Goal: Task Accomplishment & Management: Use online tool/utility

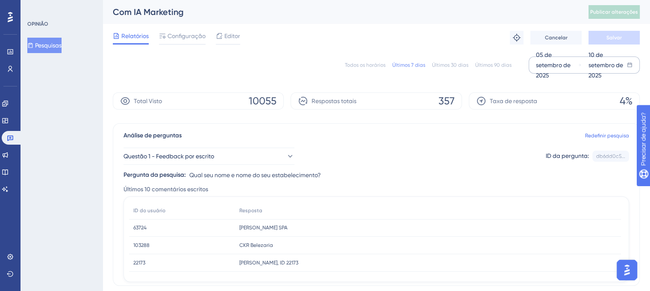
click at [547, 55] on font "05 de setembro de 2025" at bounding box center [553, 64] width 35 height 27
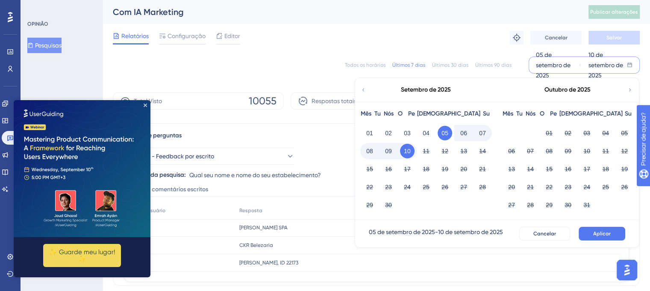
click at [369, 153] on font "08" at bounding box center [369, 151] width 7 height 7
click at [390, 152] on font "09" at bounding box center [388, 151] width 7 height 7
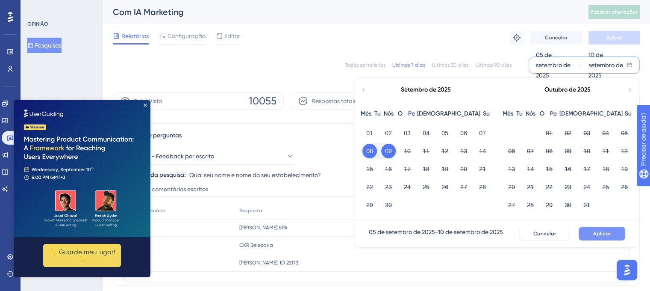
click at [609, 232] on font "Aplicar" at bounding box center [603, 233] width 18 height 6
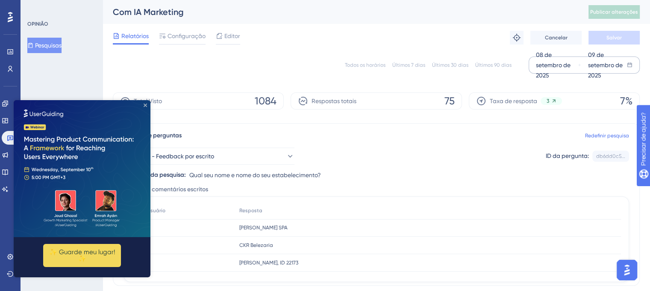
click at [144, 104] on icon "Fechar visualização" at bounding box center [145, 104] width 3 height 3
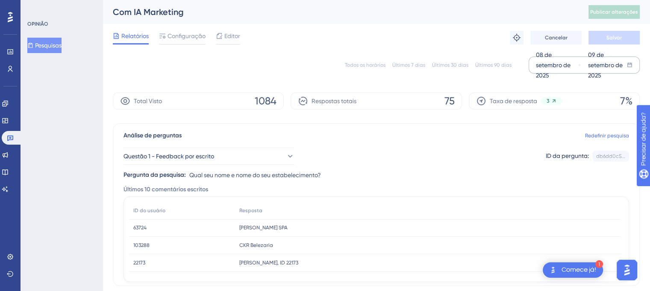
click at [548, 55] on font "08 de setembro de 2025" at bounding box center [553, 64] width 35 height 27
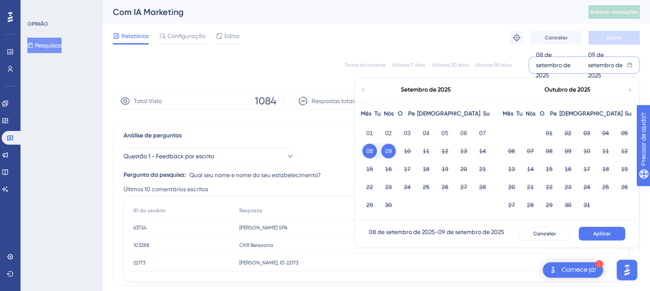
click at [373, 150] on button "08" at bounding box center [370, 151] width 15 height 15
click at [390, 150] on font "09" at bounding box center [388, 151] width 7 height 7
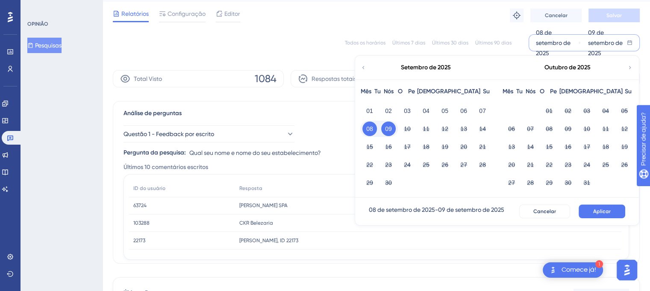
scroll to position [43, 0]
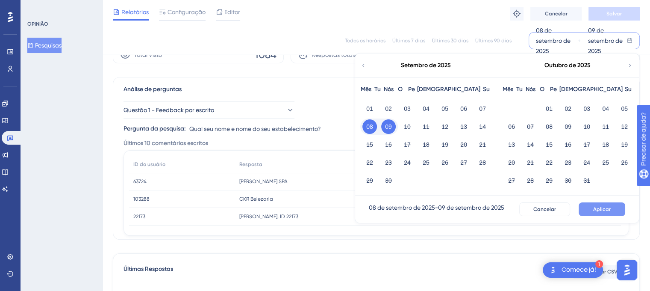
click at [594, 208] on button "Aplicar" at bounding box center [602, 209] width 47 height 14
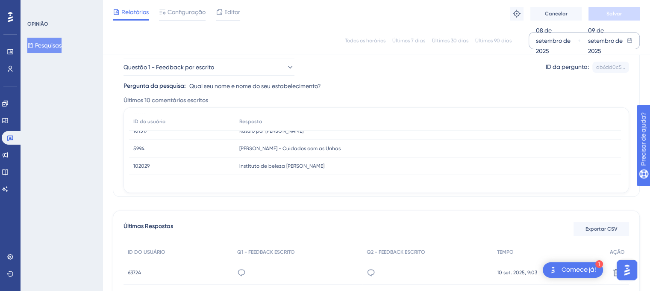
scroll to position [131, 0]
click at [593, 228] on font "Exportar CSV" at bounding box center [602, 229] width 32 height 6
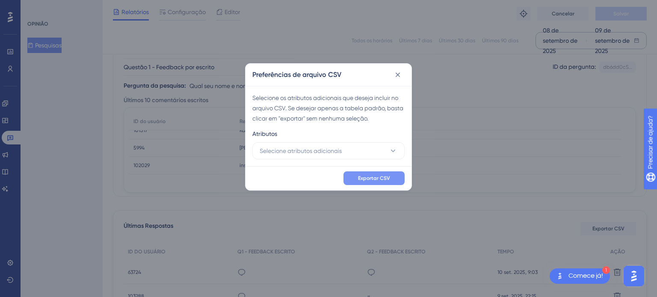
click at [374, 177] on font "Exportar CSV" at bounding box center [374, 178] width 32 height 6
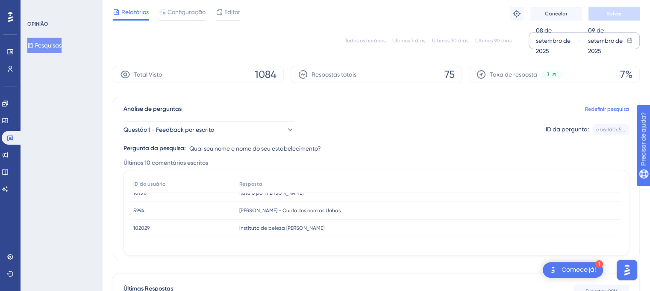
scroll to position [0, 0]
